Goal: Information Seeking & Learning: Find specific fact

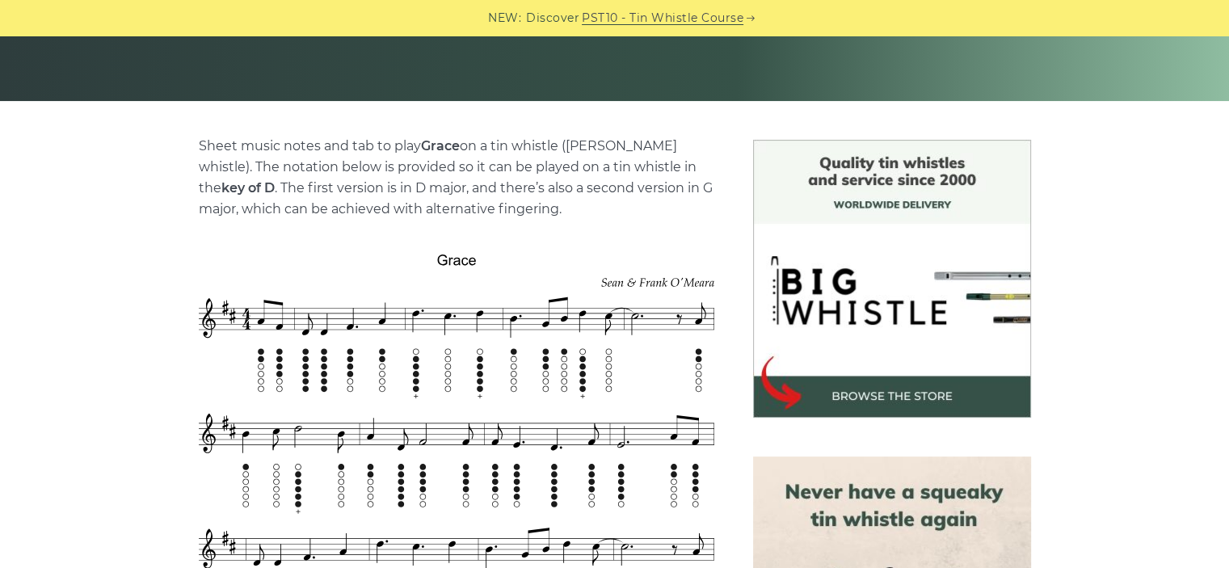
scroll to position [404, 0]
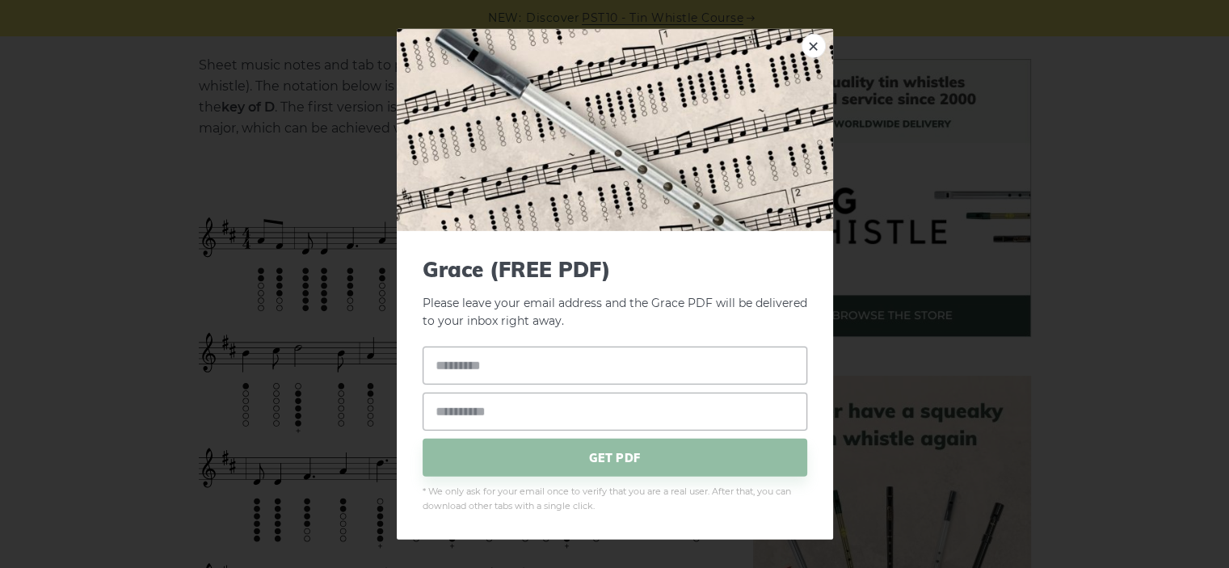
click at [129, 241] on div "× [PERSON_NAME] (FREE PDF) Please leave your email address and the Grace PDF wi…" at bounding box center [614, 284] width 1229 height 568
click at [80, 329] on div "× [PERSON_NAME] (FREE PDF) Please leave your email address and the Grace PDF wi…" at bounding box center [614, 284] width 1229 height 568
click at [818, 46] on link "×" at bounding box center [813, 45] width 24 height 24
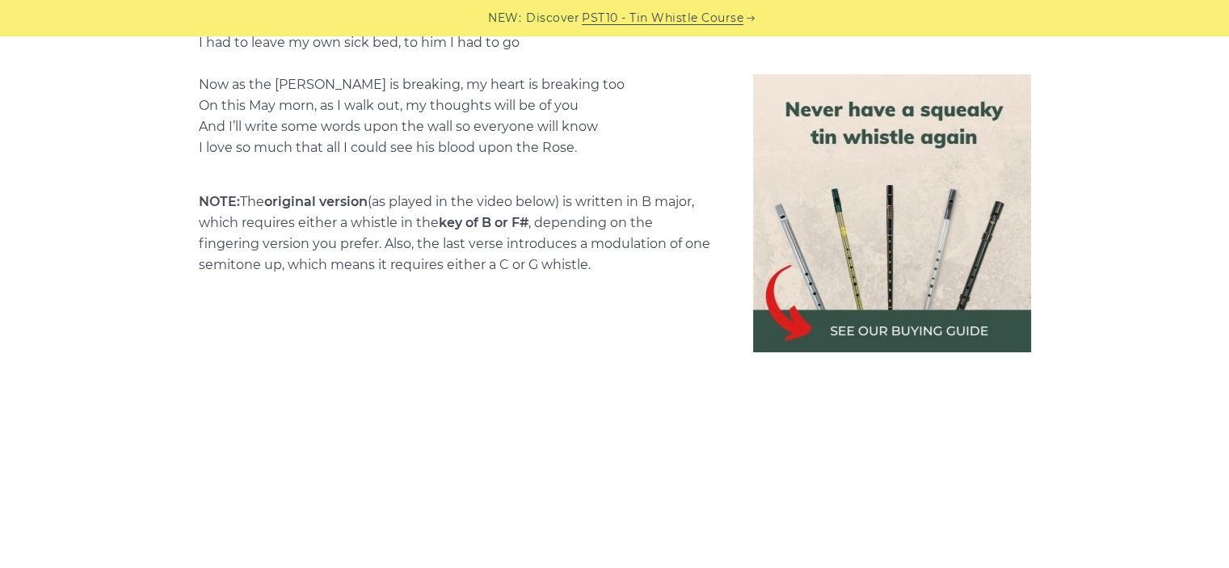
scroll to position [3473, 0]
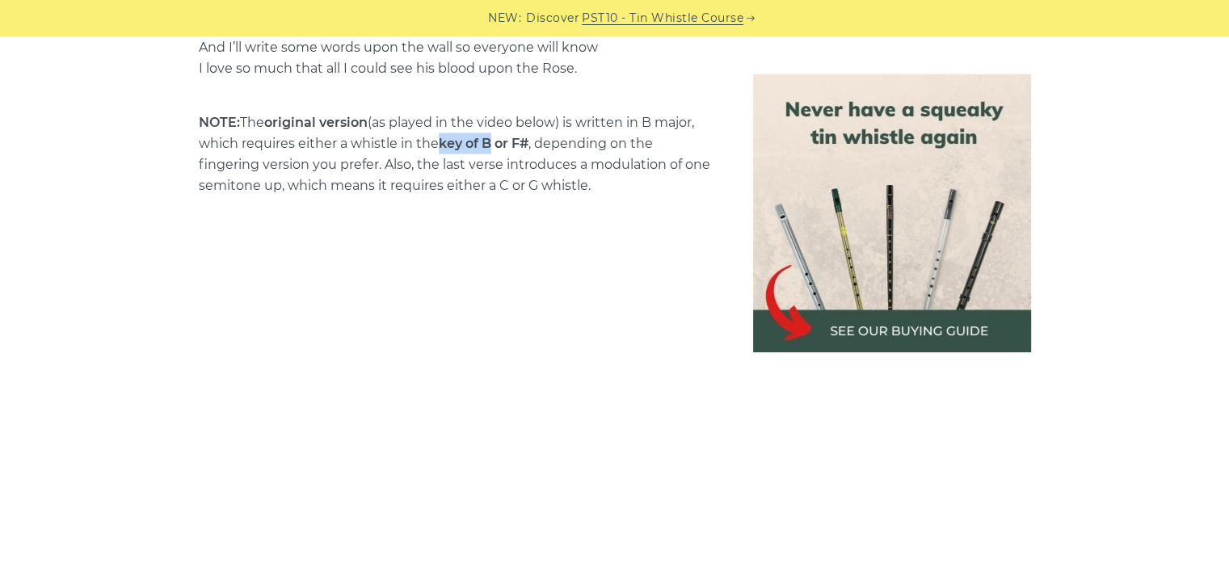
drag, startPoint x: 493, startPoint y: 145, endPoint x: 439, endPoint y: 147, distance: 53.4
click at [439, 147] on p "NOTE: The original version (as played in the video below) is written in B major…" at bounding box center [456, 154] width 515 height 84
